Goal: Task Accomplishment & Management: Manage account settings

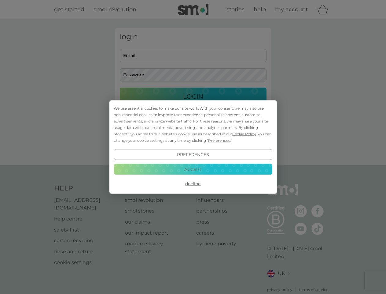
click at [244, 134] on span "Cookie Policy" at bounding box center [244, 134] width 24 height 5
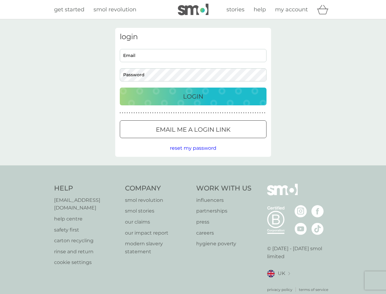
click at [219, 140] on div "login Email Password Login ● ● ● ● ● ● ● ● ● ● ● ● ● ● ● ● ● ● ● ● ● ● ● ● ● ● …" at bounding box center [193, 92] width 156 height 129
click at [193, 154] on div "login Email Password Login ● ● ● ● ● ● ● ● ● ● ● ● ● ● ● ● ● ● ● ● ● ● ● ● ● ● …" at bounding box center [193, 92] width 156 height 129
click at [193, 184] on div "Help [EMAIL_ADDRESS][DOMAIN_NAME] help centre safety first carton recycling rin…" at bounding box center [193, 238] width 278 height 109
click at [193, 169] on div "Help [EMAIL_ADDRESS][DOMAIN_NAME] help centre safety first carton recycling rin…" at bounding box center [193, 237] width 386 height 145
